Goal: Information Seeking & Learning: Find specific fact

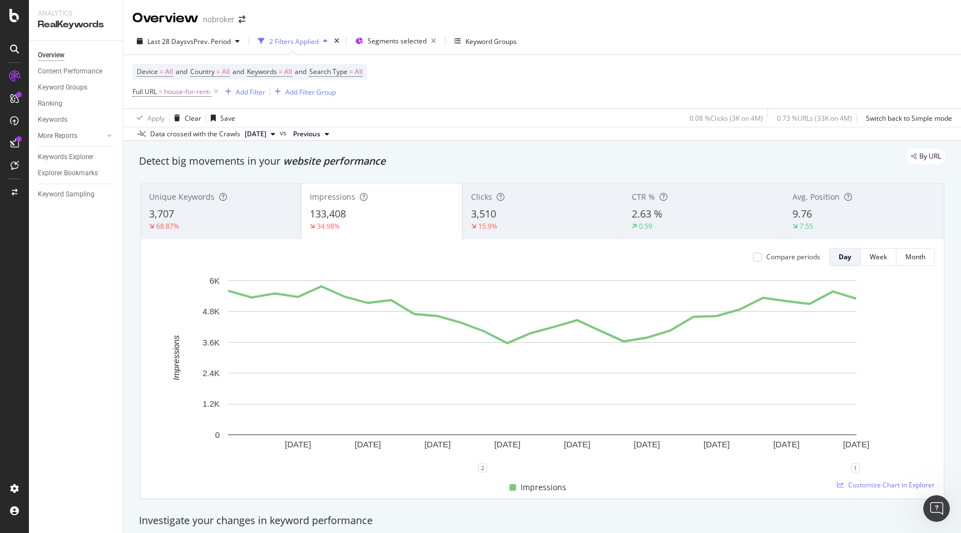
click at [500, 209] on div "3,510" at bounding box center [542, 214] width 143 height 14
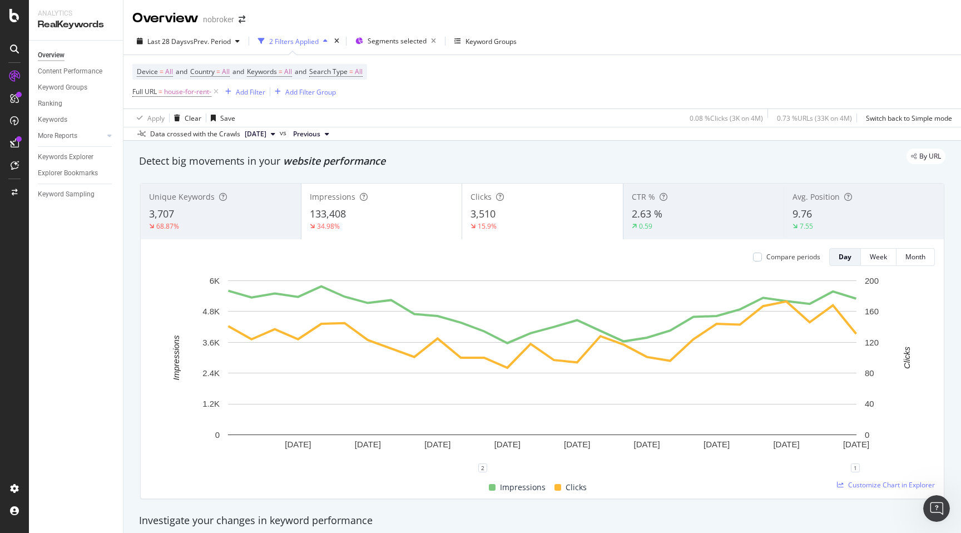
click at [654, 211] on span "2.63 %" at bounding box center [647, 213] width 31 height 13
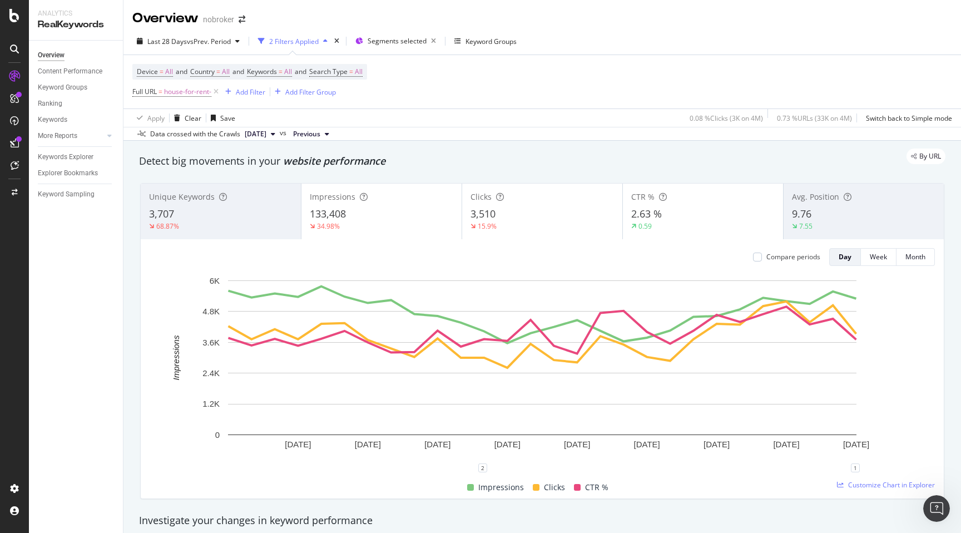
click at [674, 216] on div "2.63 %" at bounding box center [702, 214] width 143 height 14
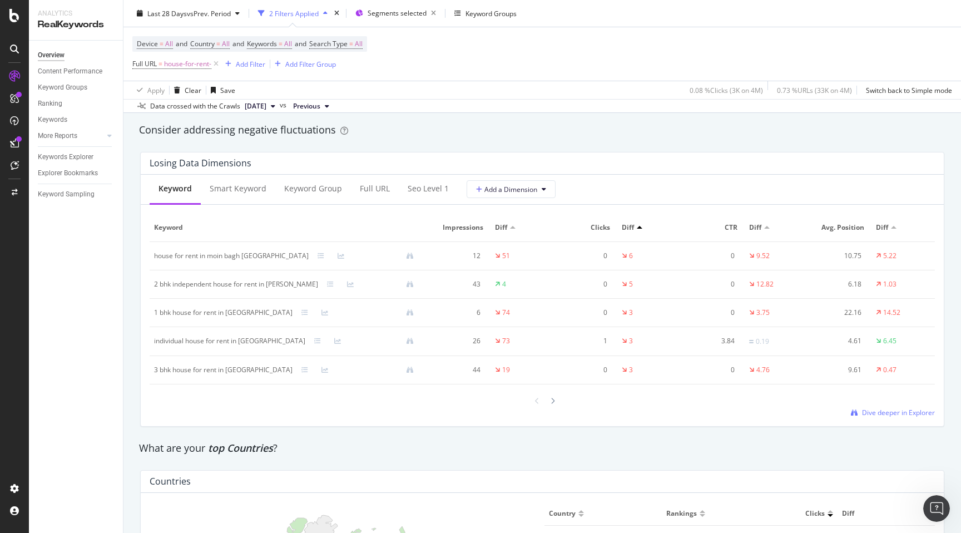
scroll to position [1292, 0]
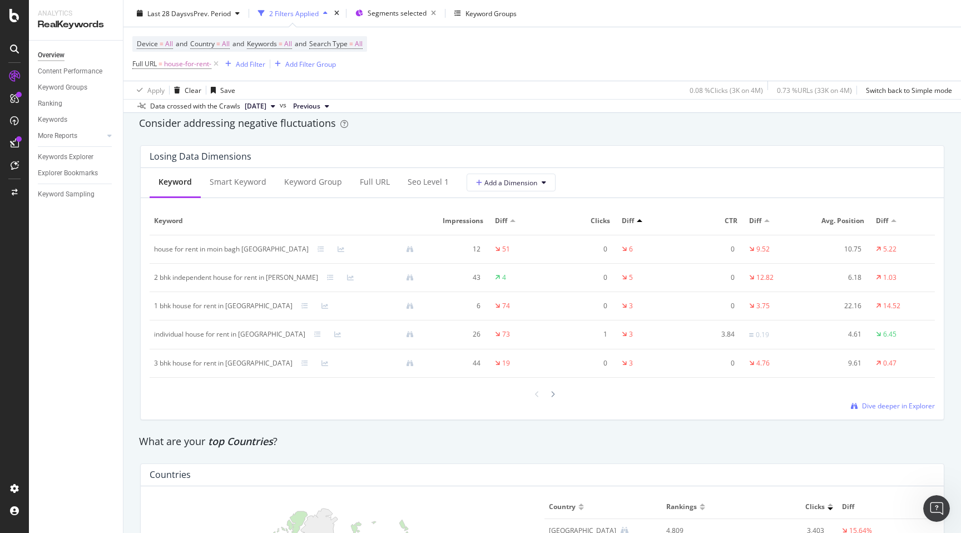
click at [157, 306] on div "1 bhk house for rent in [GEOGRAPHIC_DATA]" at bounding box center [223, 306] width 138 height 10
copy div "1 bhk house for rent in [GEOGRAPHIC_DATA]"
click at [133, 303] on div "Losing Data Dimensions Keyword Smart Keyword Keyword Group Full URL seo Level 1…" at bounding box center [541, 282] width 817 height 293
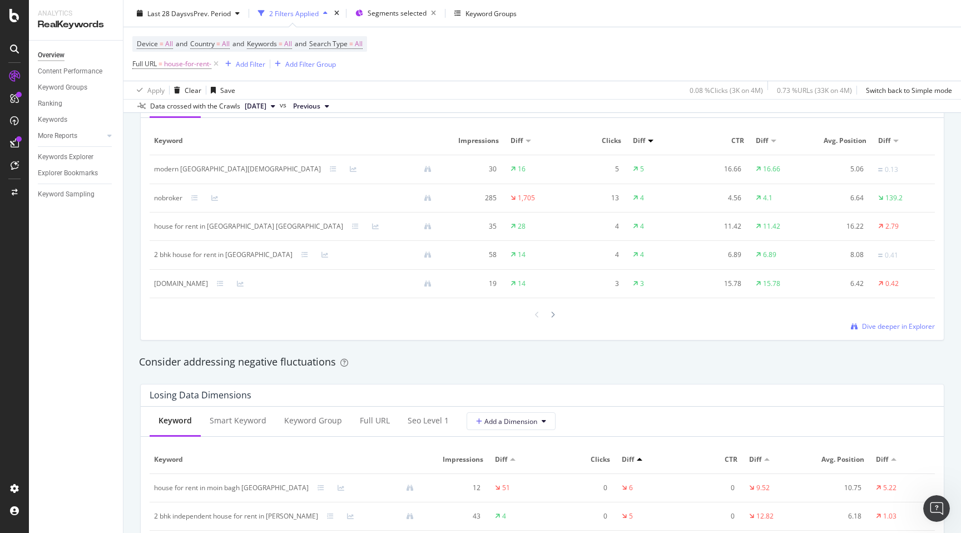
scroll to position [975, 0]
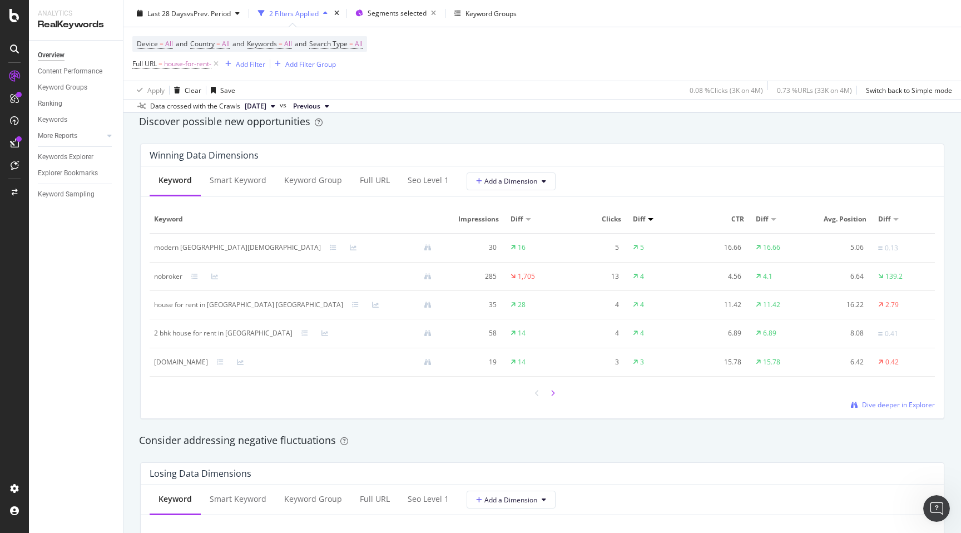
click at [556, 395] on div at bounding box center [553, 392] width 10 height 15
click at [154, 247] on div "rent house in [GEOGRAPHIC_DATA] near [GEOGRAPHIC_DATA]" at bounding box center [251, 247] width 195 height 10
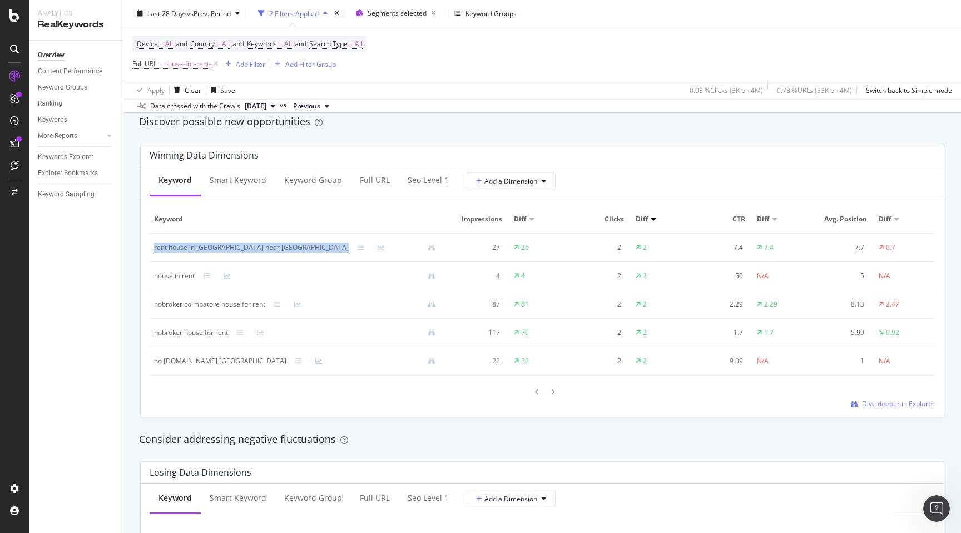
click at [154, 247] on div "rent house in [GEOGRAPHIC_DATA] near [GEOGRAPHIC_DATA]" at bounding box center [251, 247] width 195 height 10
copy div "rent house in [GEOGRAPHIC_DATA] near [GEOGRAPHIC_DATA]"
click at [133, 284] on div "Winning Data Dimensions Keyword Smart Keyword Keyword Group Full URL seo Level …" at bounding box center [541, 281] width 817 height 292
click at [552, 392] on icon at bounding box center [553, 392] width 4 height 7
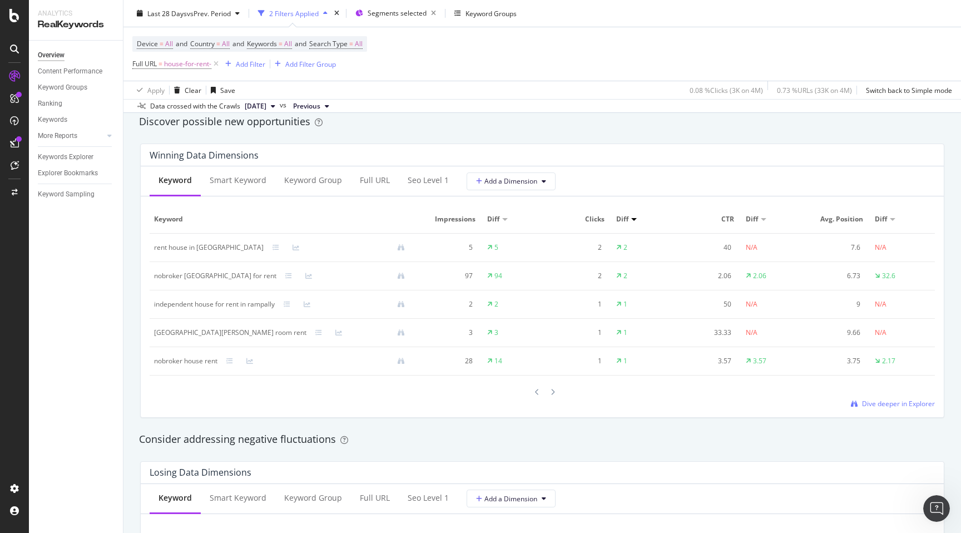
click at [160, 251] on div "rent house in [GEOGRAPHIC_DATA]" at bounding box center [209, 247] width 110 height 10
copy div "rent house in [GEOGRAPHIC_DATA]"
click at [127, 153] on div "By URL Detect big movements in your website performance Unique Keywords 3,707 6…" at bounding box center [541, 346] width 837 height 2362
